Goal: Task Accomplishment & Management: Manage account settings

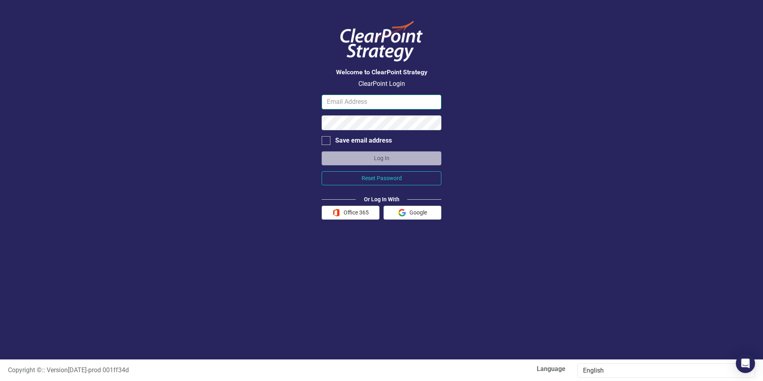
click at [352, 103] on input "email" at bounding box center [382, 102] width 120 height 15
type input "Grace.Lucky@airdrie.ca"
click at [354, 162] on button "Log In" at bounding box center [382, 158] width 120 height 14
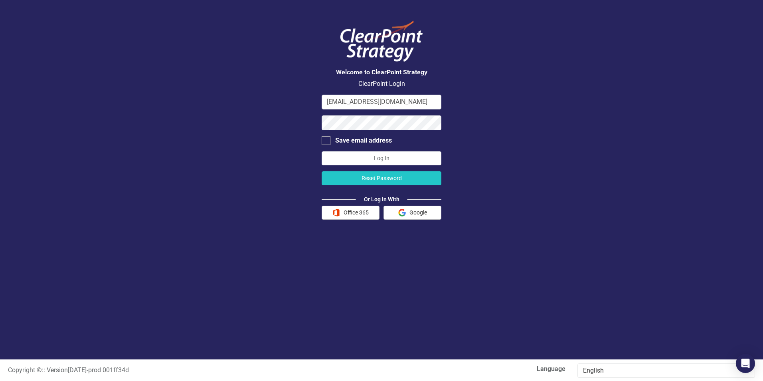
click at [378, 177] on button "Reset Password" at bounding box center [382, 178] width 120 height 14
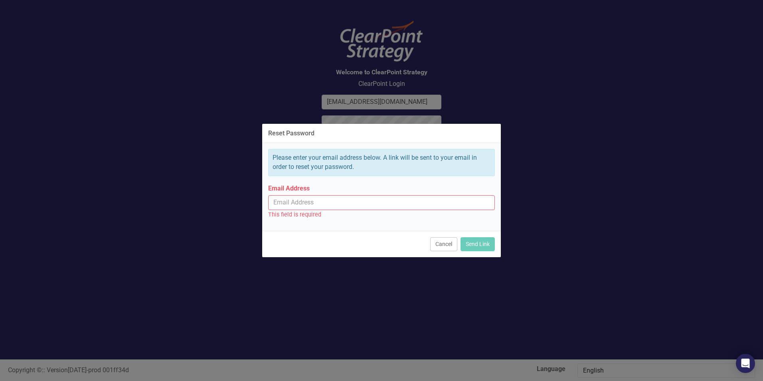
click at [315, 197] on input "Email Address" at bounding box center [381, 202] width 227 height 15
type input "grace.lucky@airdrie.ca"
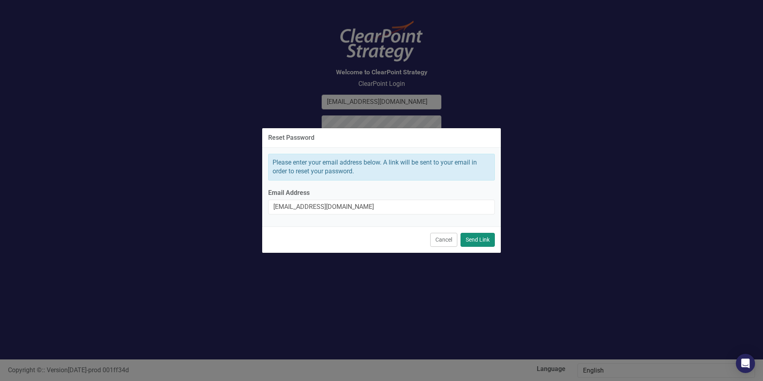
click at [473, 243] on button "Send Link" at bounding box center [478, 240] width 34 height 14
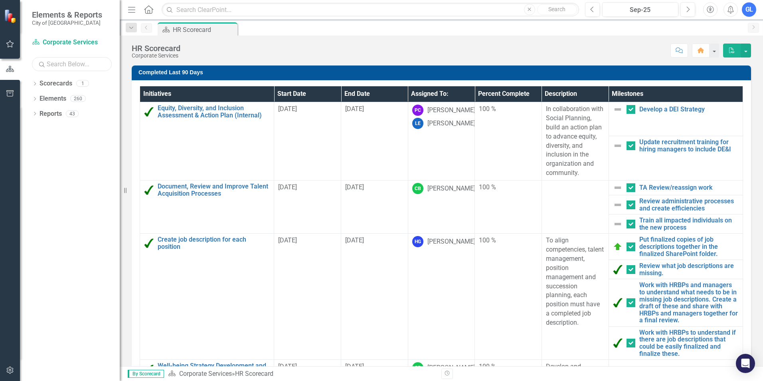
click at [65, 67] on input "text" at bounding box center [72, 64] width 80 height 14
click at [52, 86] on link "Scorecards" at bounding box center [56, 83] width 33 height 9
click at [752, 49] on div "HR Scorecard Corporate Services Score: N/A Sep-25 Completed Comment Home PDF" at bounding box center [442, 48] width 644 height 24
click at [749, 49] on button "button" at bounding box center [746, 51] width 10 height 14
